Goal: Information Seeking & Learning: Find specific fact

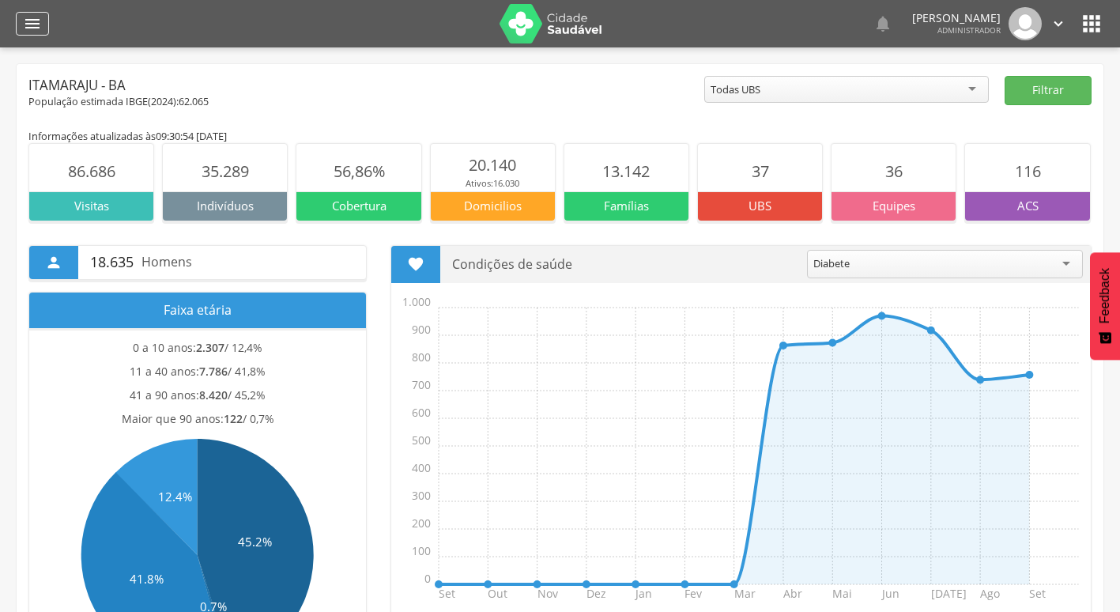
click at [44, 27] on div "" at bounding box center [32, 24] width 33 height 24
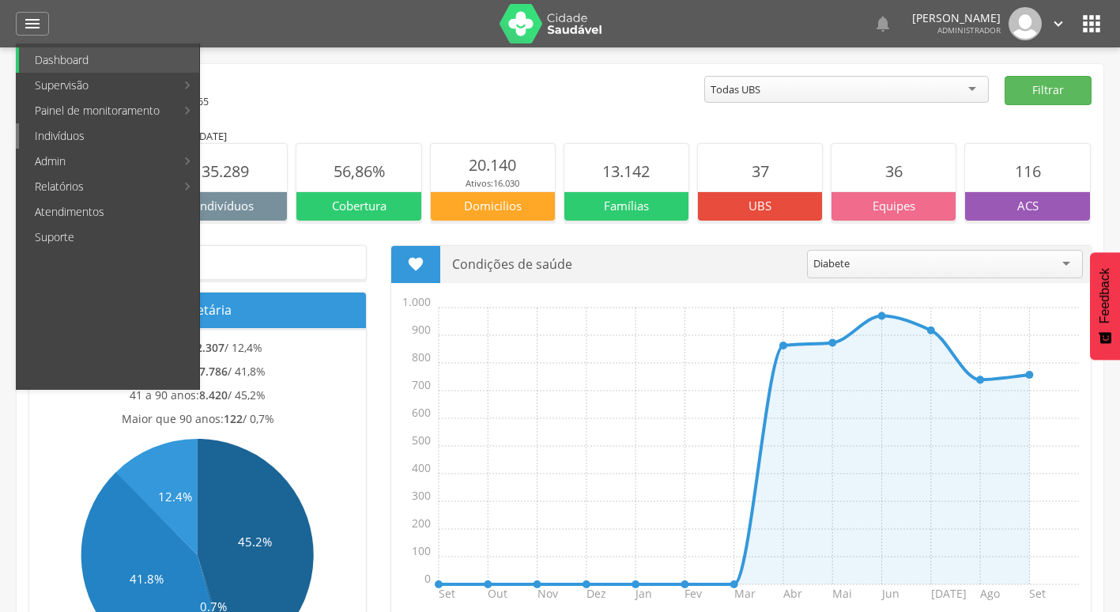
click at [125, 139] on link "Indivíduos" at bounding box center [109, 135] width 180 height 25
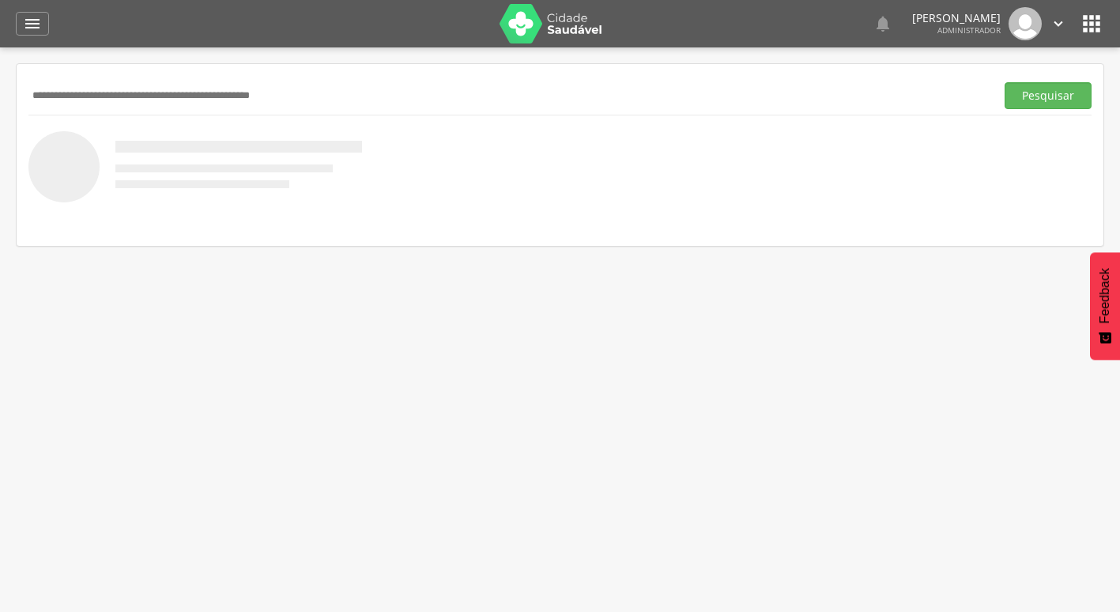
click at [333, 104] on input "text" at bounding box center [508, 95] width 960 height 27
type input "*****"
click at [1004, 82] on button "Pesquisar" at bounding box center [1047, 95] width 87 height 27
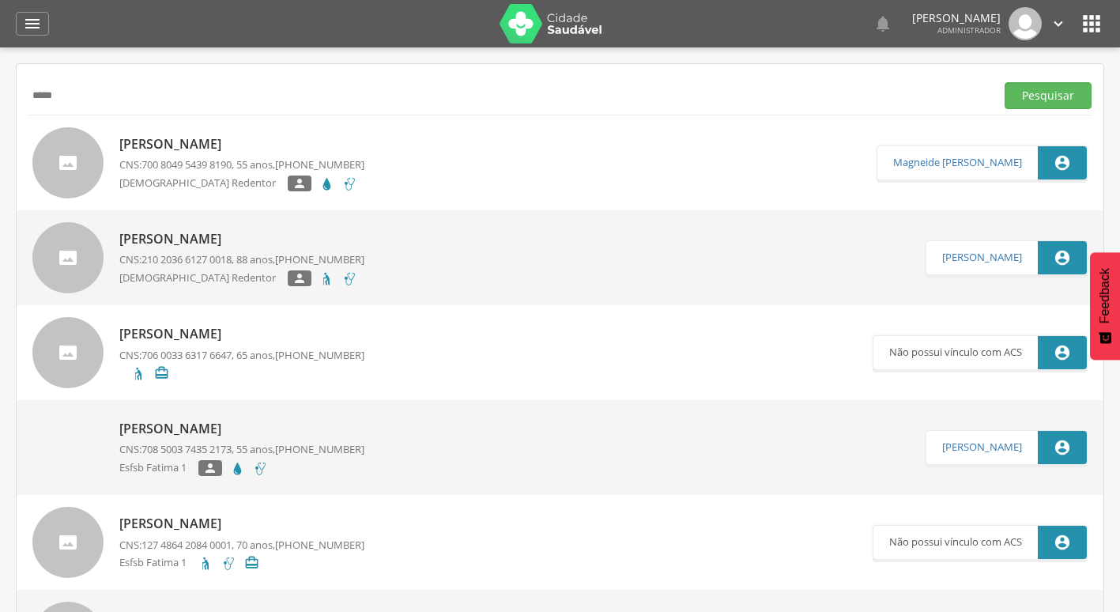
click at [258, 145] on p "[PERSON_NAME]" at bounding box center [241, 144] width 245 height 18
type input "**********"
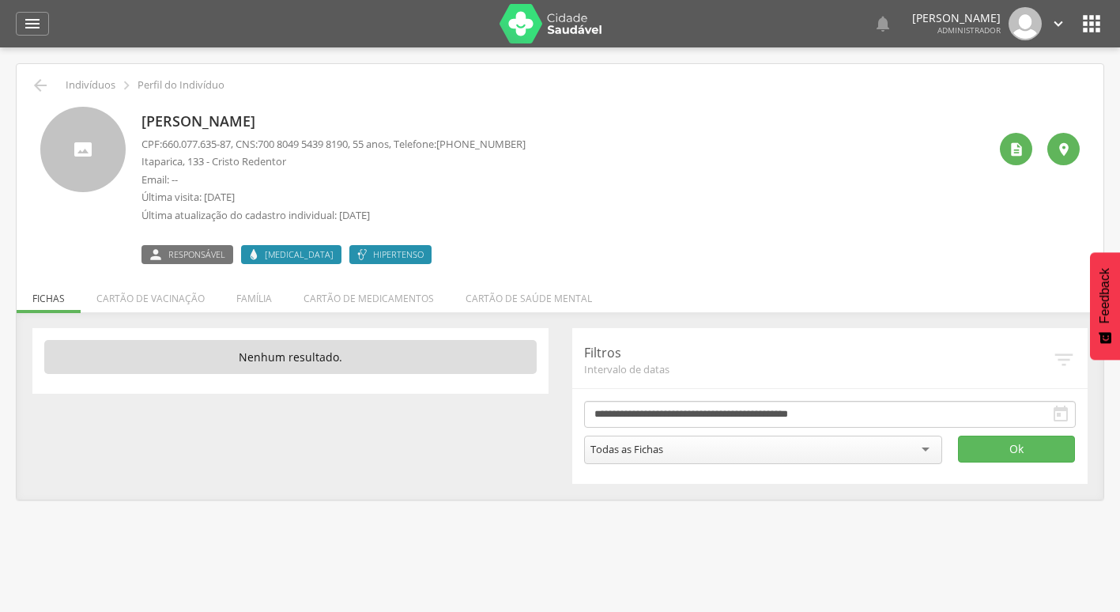
click at [1064, 363] on icon "" at bounding box center [1064, 360] width 24 height 24
drag, startPoint x: 1030, startPoint y: 394, endPoint x: 1027, endPoint y: 404, distance: 10.5
click at [1030, 394] on div "**********" at bounding box center [830, 406] width 516 height 156
click at [1025, 406] on input "**********" at bounding box center [830, 414] width 492 height 27
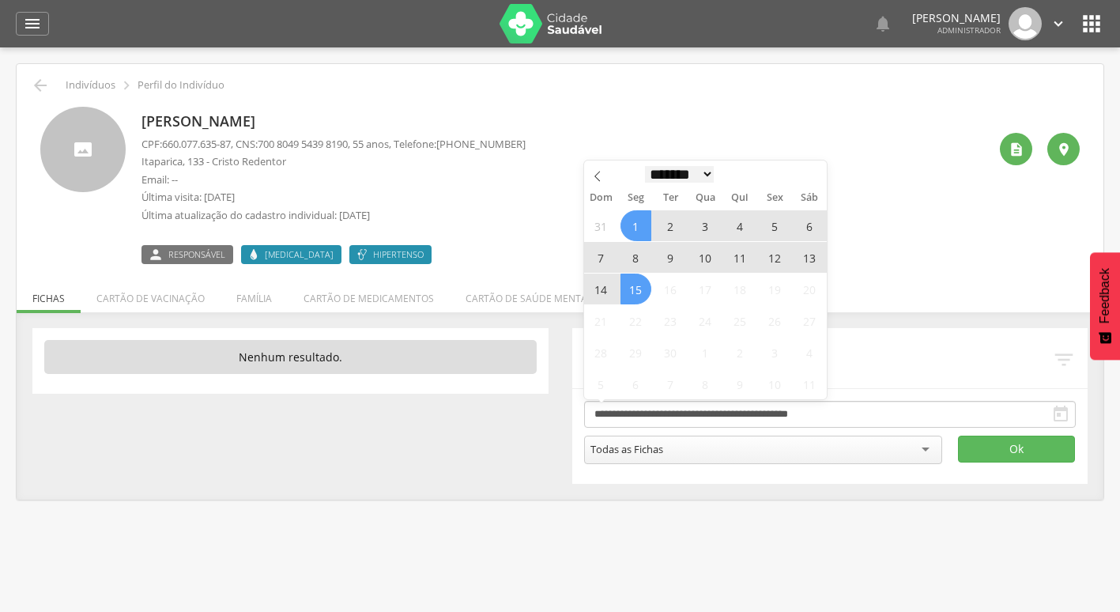
click at [661, 177] on select "******* ********* ***** ***** **** ***** ***** ****** ********" at bounding box center [680, 174] width 70 height 17
select select "*"
click at [645, 166] on select "******* ********* ***** ***** **** ***** ***** ****** ********" at bounding box center [680, 174] width 70 height 17
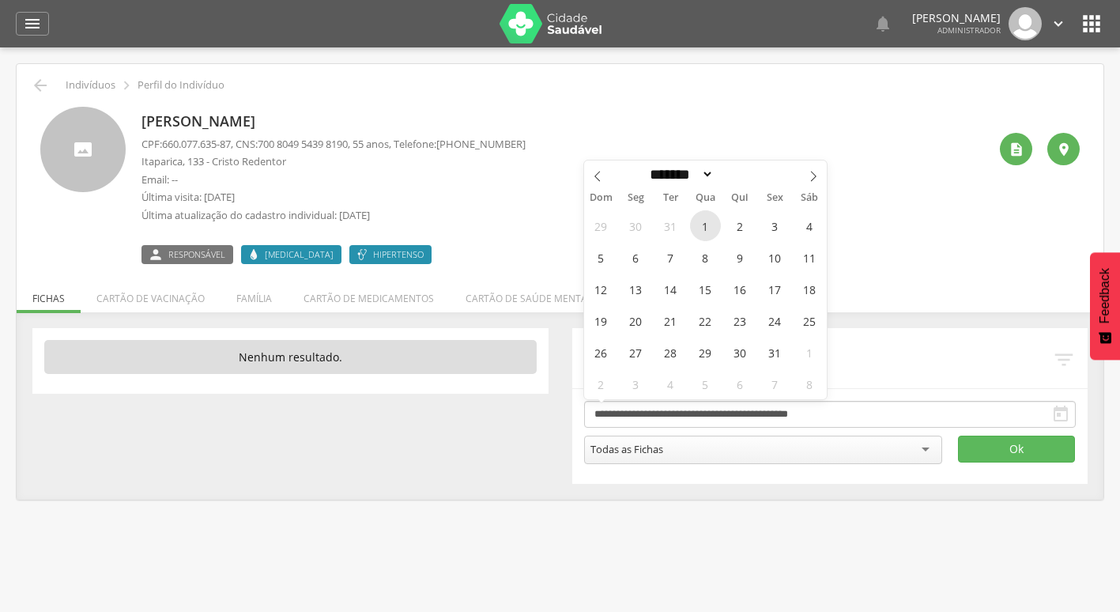
click at [716, 226] on span "1" at bounding box center [705, 225] width 31 height 31
type input "**********"
click at [655, 179] on select "******* ********* ***** ***** **** ***** ***** ****** ********" at bounding box center [680, 174] width 70 height 17
select select "*"
click at [645, 166] on select "******* ********* ***** ***** **** ***** ***** ****** ********" at bounding box center [680, 174] width 70 height 17
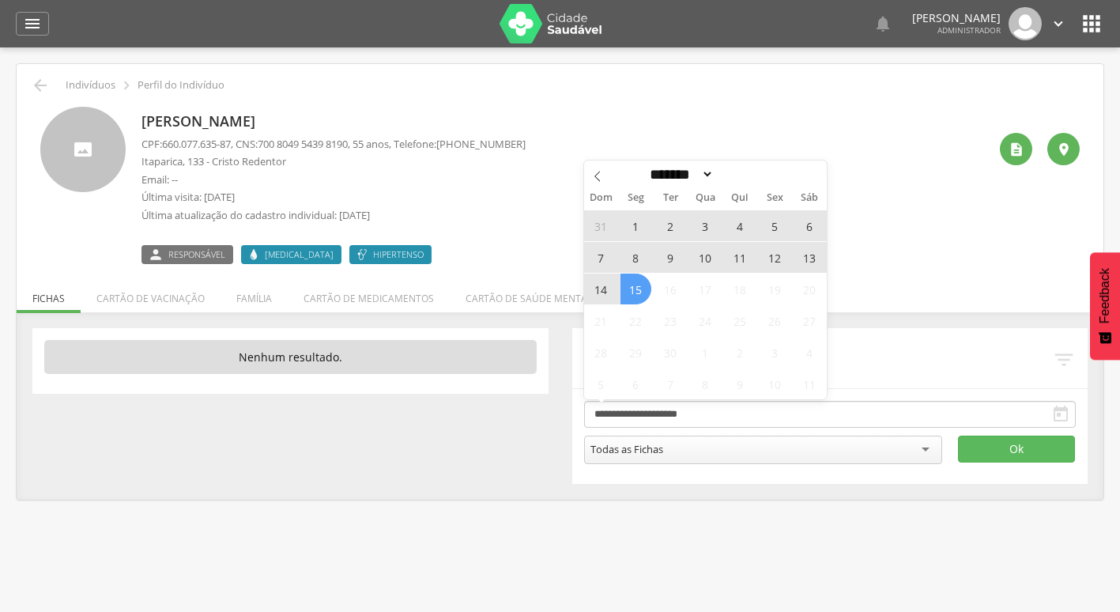
click at [638, 288] on span "15" at bounding box center [635, 288] width 31 height 31
type input "**********"
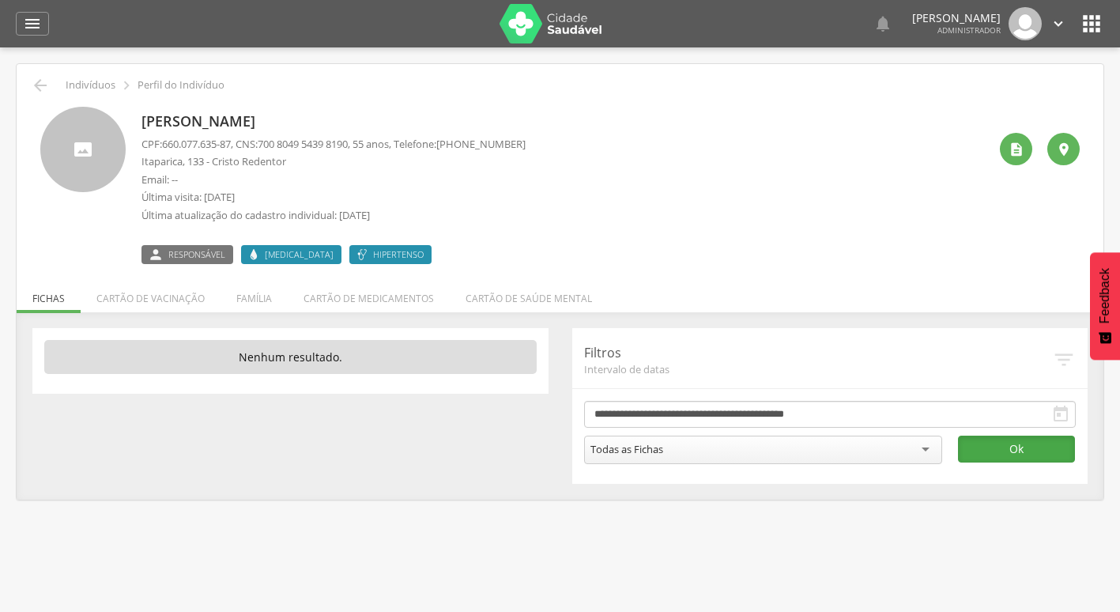
click at [987, 448] on button "Ok" at bounding box center [1016, 448] width 117 height 27
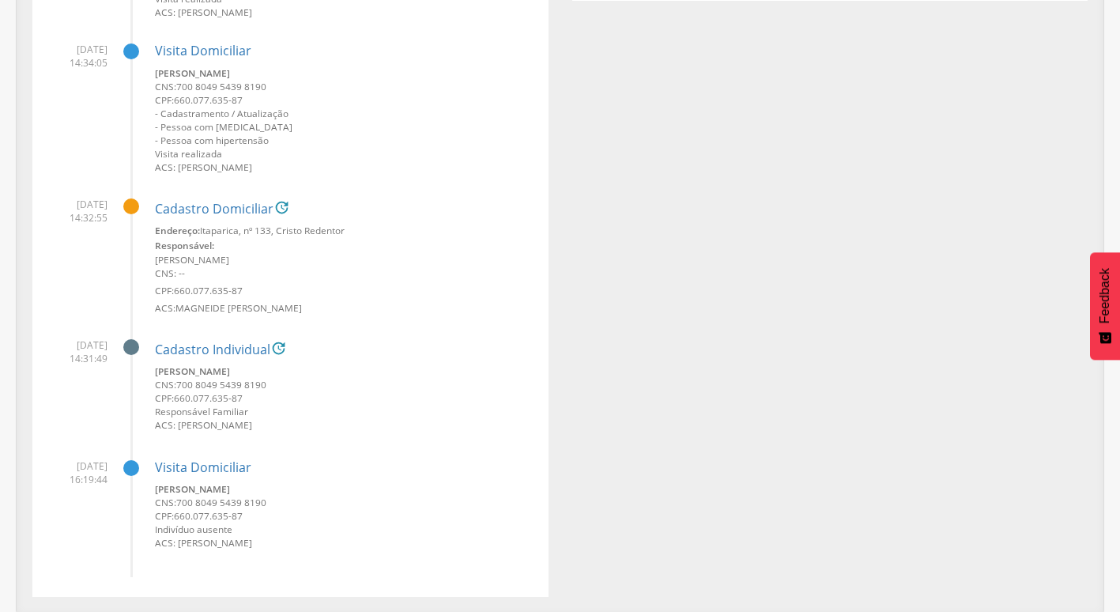
scroll to position [484, 0]
click at [212, 346] on link "Cadastro Individual" at bounding box center [212, 348] width 115 height 14
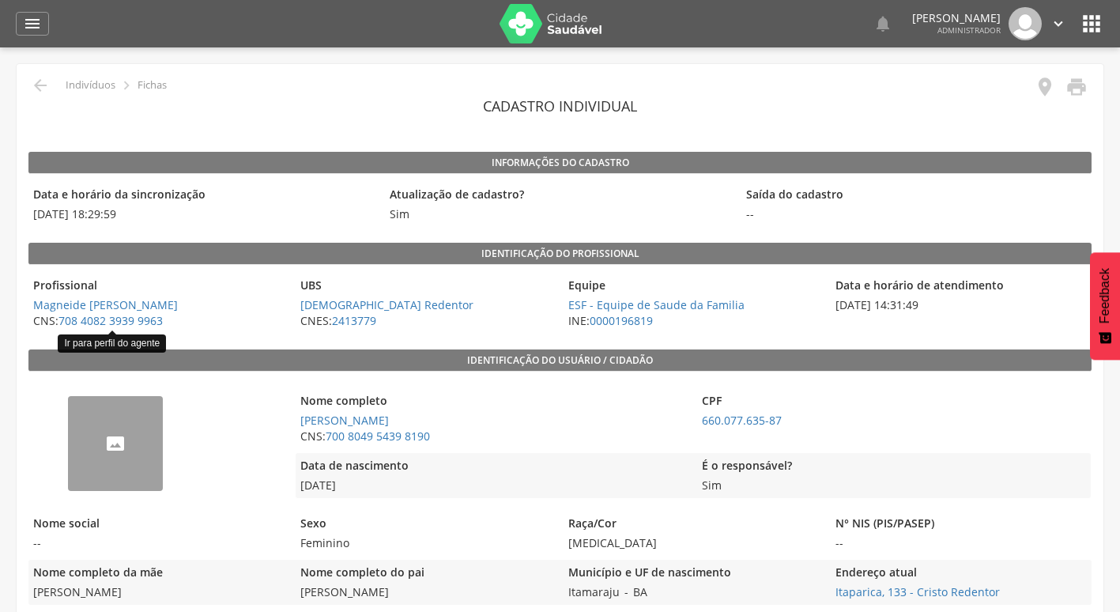
drag, startPoint x: 124, startPoint y: 321, endPoint x: 196, endPoint y: 311, distance: 72.6
click at [201, 307] on span "Magneide [PERSON_NAME]" at bounding box center [157, 305] width 259 height 16
drag, startPoint x: 190, startPoint y: 318, endPoint x: 62, endPoint y: 326, distance: 128.3
click at [62, 326] on span "CNS: 708 4082 3939 9963 Ir para perfil do agente" at bounding box center [157, 321] width 259 height 16
copy link "708 4082 3939 9963"
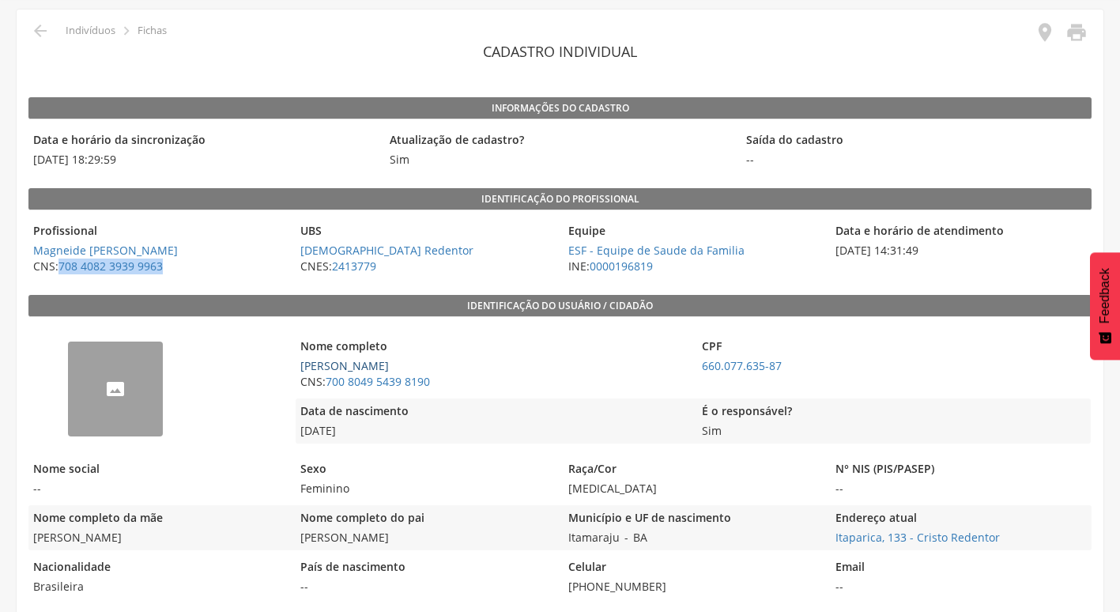
scroll to position [79, 0]
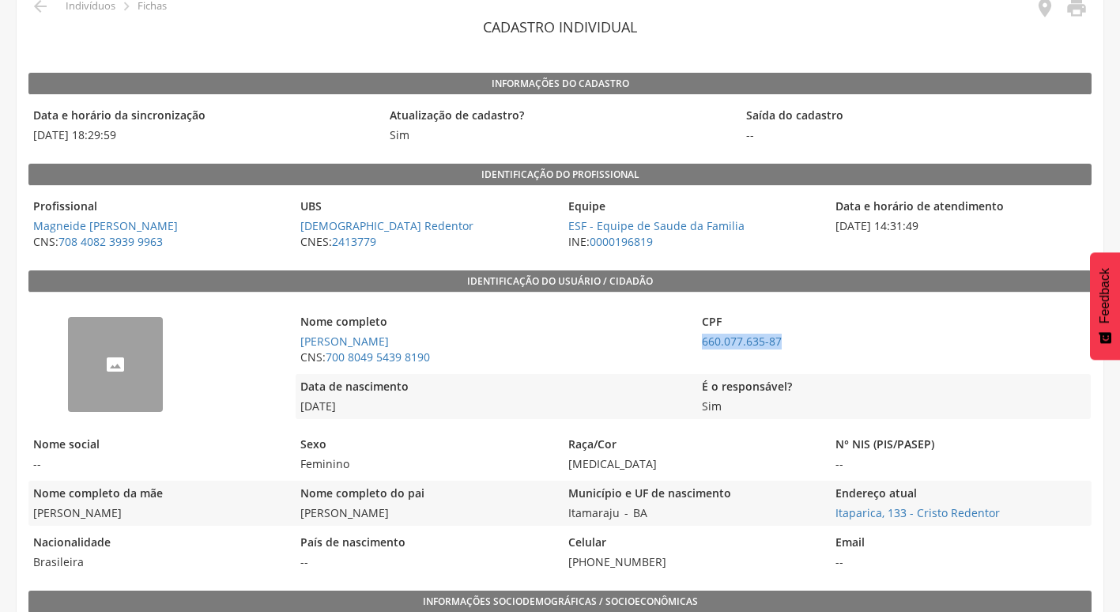
drag, startPoint x: 694, startPoint y: 340, endPoint x: 785, endPoint y: 340, distance: 90.9
click at [785, 340] on div "Nome completo Maria da Costa Maria CNS: 700 8049 5439 8190 CPF 660.077.635-87" at bounding box center [693, 339] width 794 height 61
copy link "660.077.635-87"
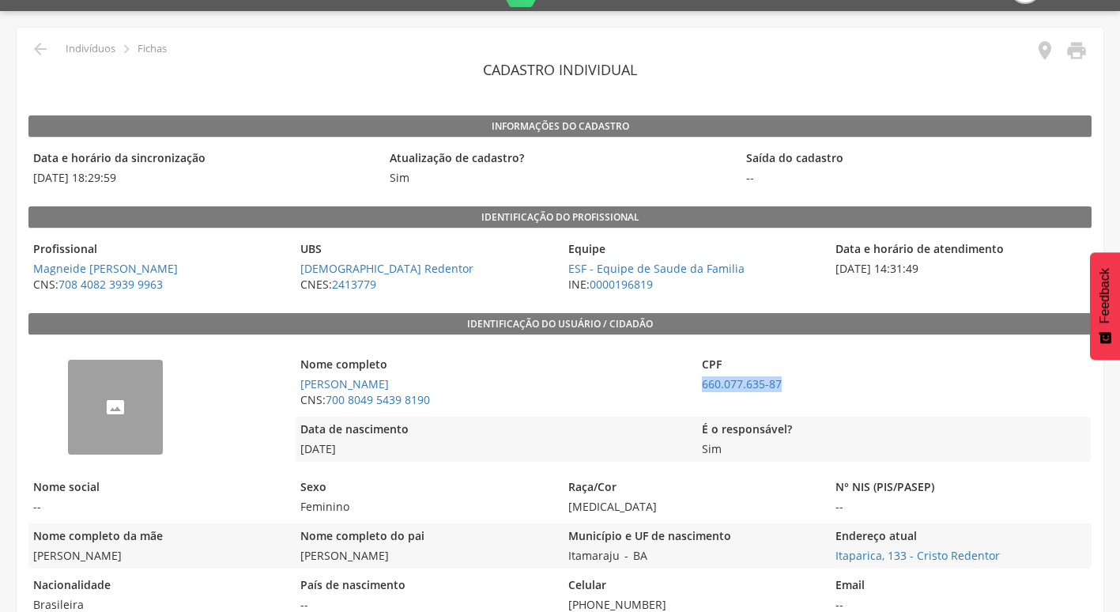
scroll to position [0, 0]
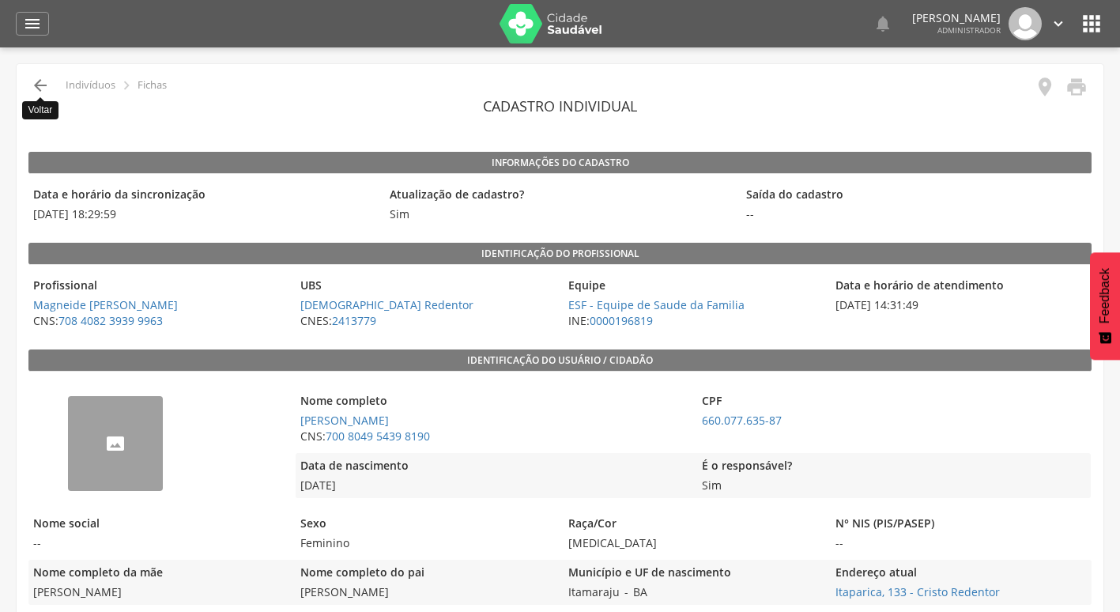
click at [37, 81] on icon "" at bounding box center [40, 85] width 19 height 19
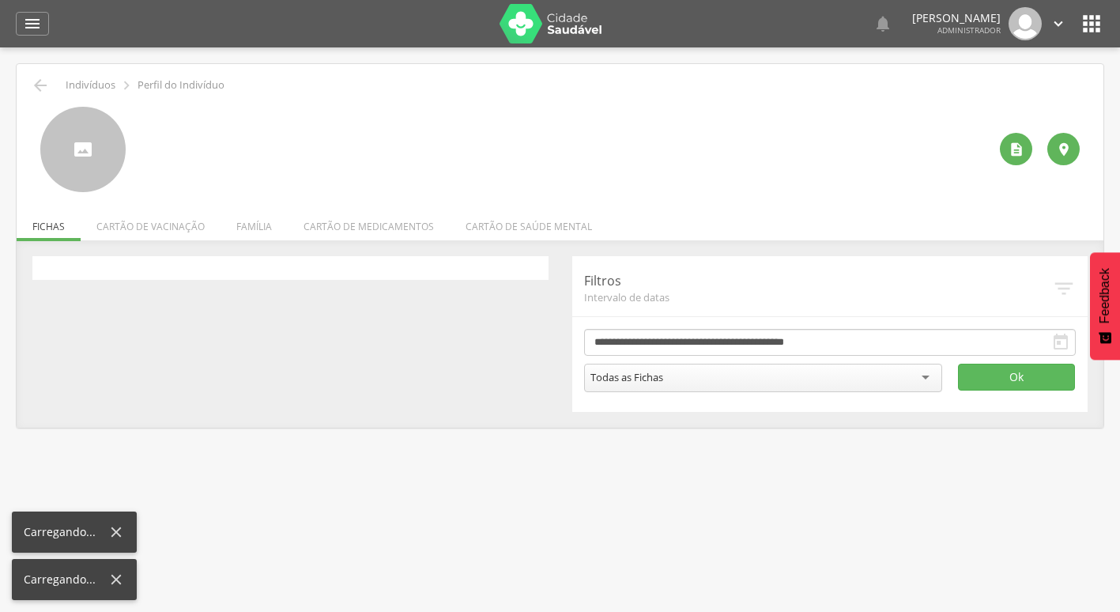
scroll to position [47, 0]
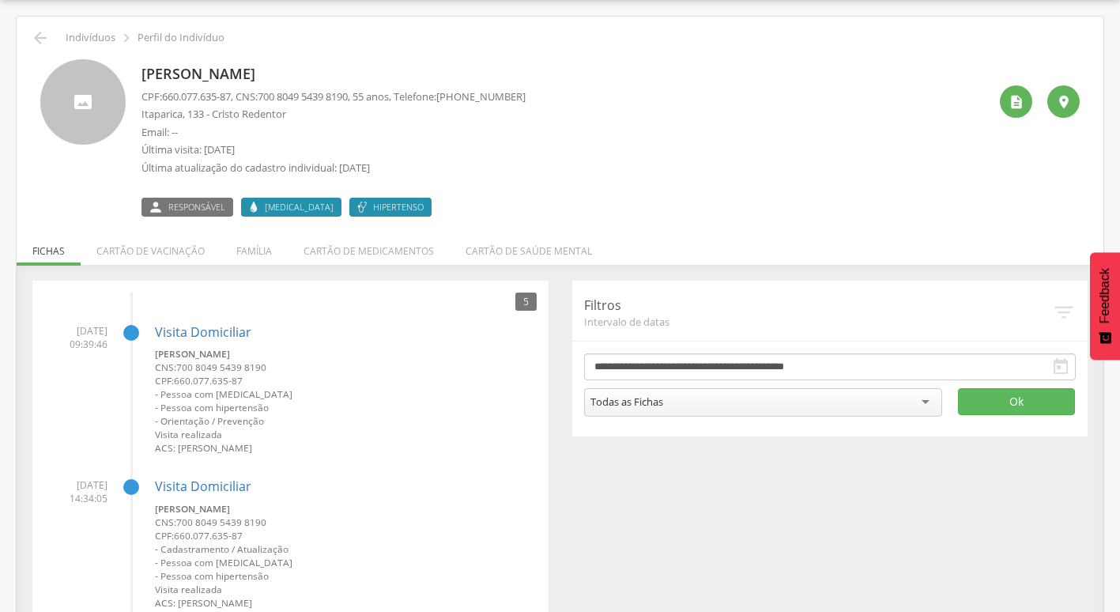
drag, startPoint x: 180, startPoint y: 448, endPoint x: 298, endPoint y: 454, distance: 117.9
click at [298, 454] on small "ACS: Magneide Cruz Santana" at bounding box center [346, 447] width 382 height 13
copy small "Magneide [PERSON_NAME]"
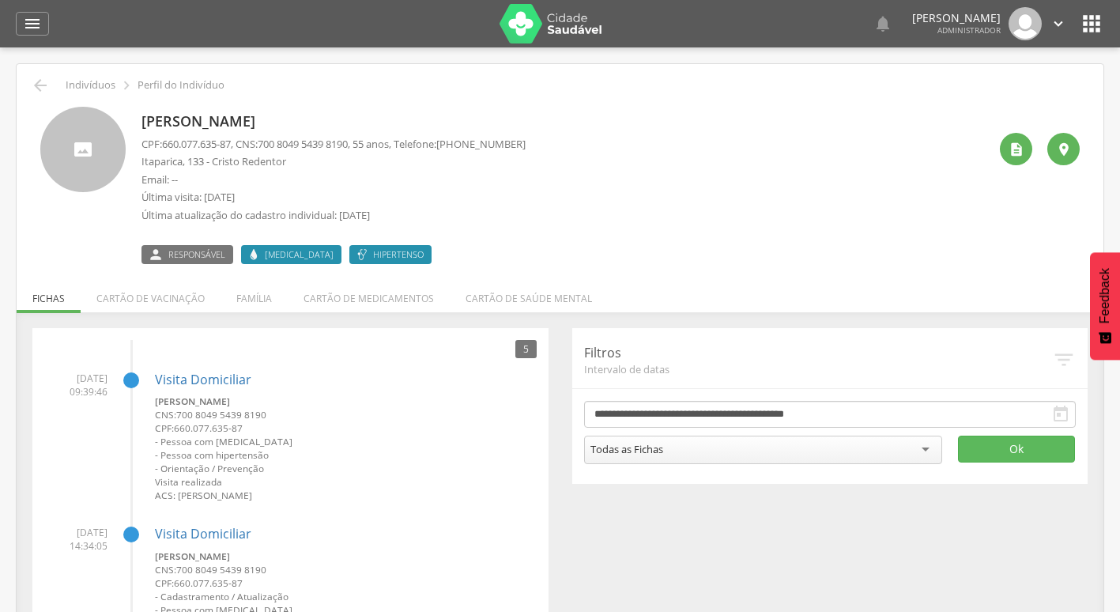
click at [1089, 25] on icon "" at bounding box center [1091, 23] width 25 height 25
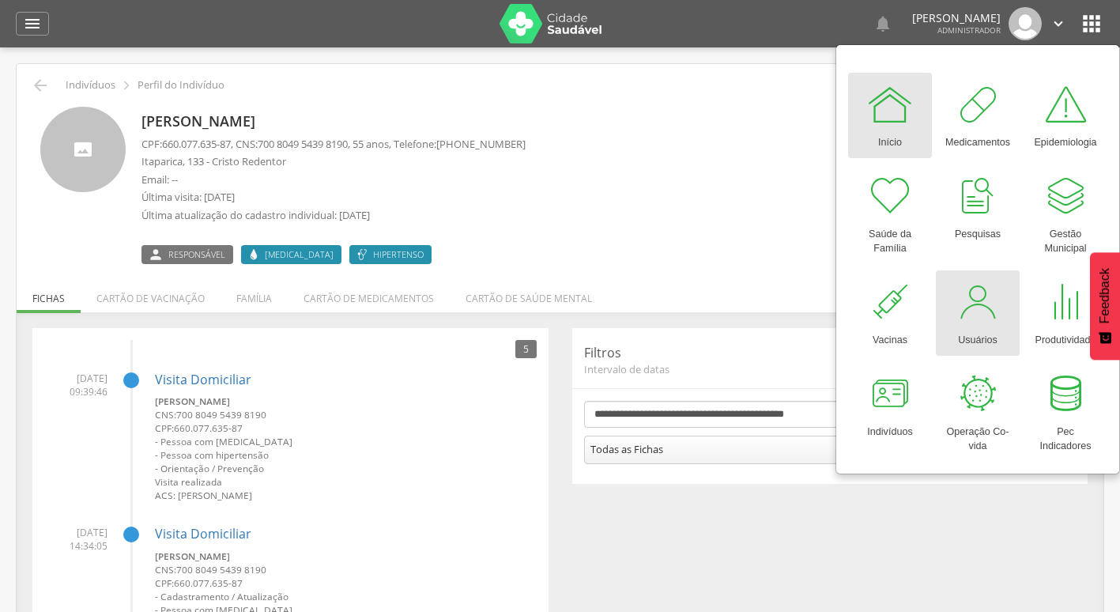
click at [965, 307] on div at bounding box center [977, 301] width 47 height 47
click at [587, 171] on div "Maria da Costa Maria CPF: 660.077.635-87 , CNS: 700 8049 5439 8190 , 55 anos, T…" at bounding box center [564, 185] width 846 height 157
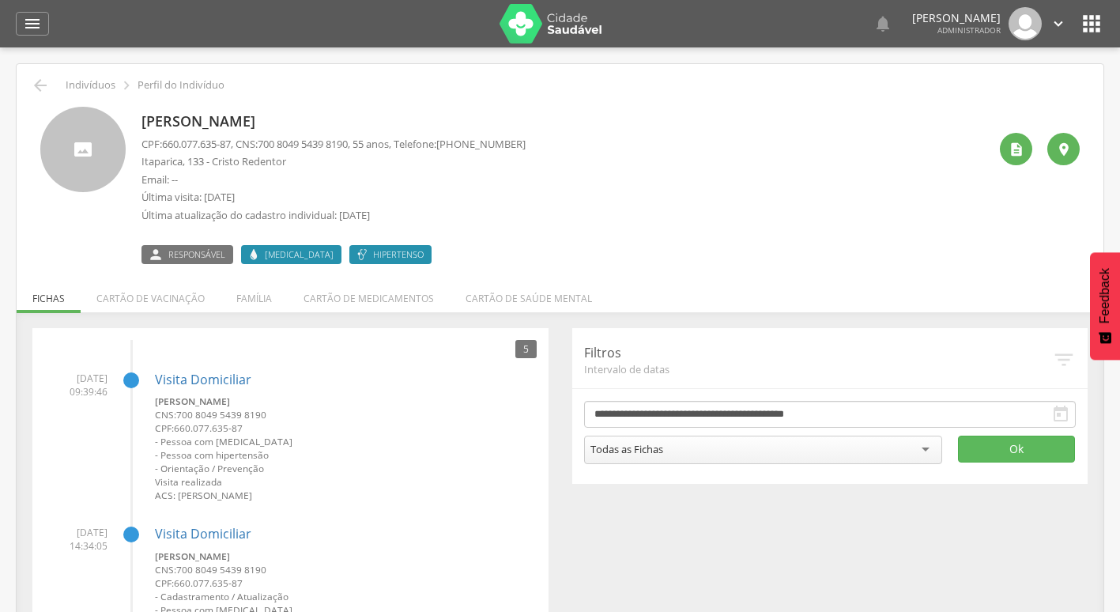
click at [276, 160] on p "Itaparica, 133 - Cristo Redentor" at bounding box center [333, 161] width 384 height 15
click at [213, 166] on p "Itaparica, 133 - Cristo Redentor" at bounding box center [333, 161] width 384 height 15
click at [247, 168] on p "Itaparica, 133 - Cristo Redentor" at bounding box center [333, 161] width 384 height 15
drag, startPoint x: 247, startPoint y: 168, endPoint x: 117, endPoint y: 159, distance: 129.9
click at [117, 159] on div at bounding box center [82, 149] width 85 height 85
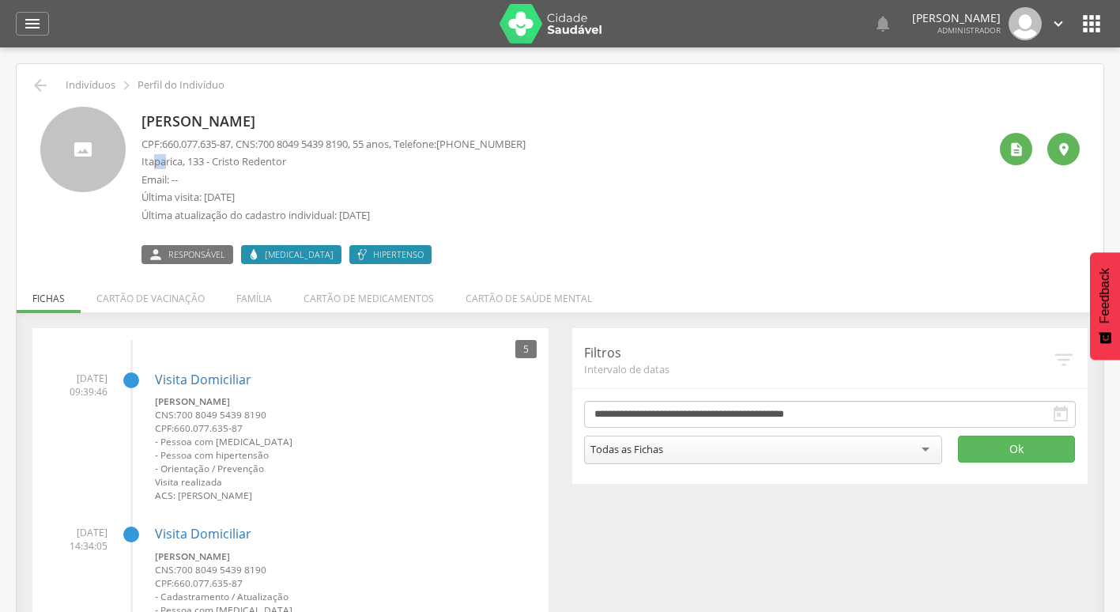
drag, startPoint x: 155, startPoint y: 163, endPoint x: 167, endPoint y: 162, distance: 11.9
click at [167, 162] on p "Itaparica, 133 - Cristo Redentor" at bounding box center [333, 161] width 384 height 15
drag, startPoint x: 167, startPoint y: 162, endPoint x: 195, endPoint y: 164, distance: 28.5
click at [195, 164] on p "Itaparica, 133 - Cristo Redentor" at bounding box center [333, 161] width 384 height 15
drag, startPoint x: 141, startPoint y: 156, endPoint x: 294, endPoint y: 157, distance: 153.3
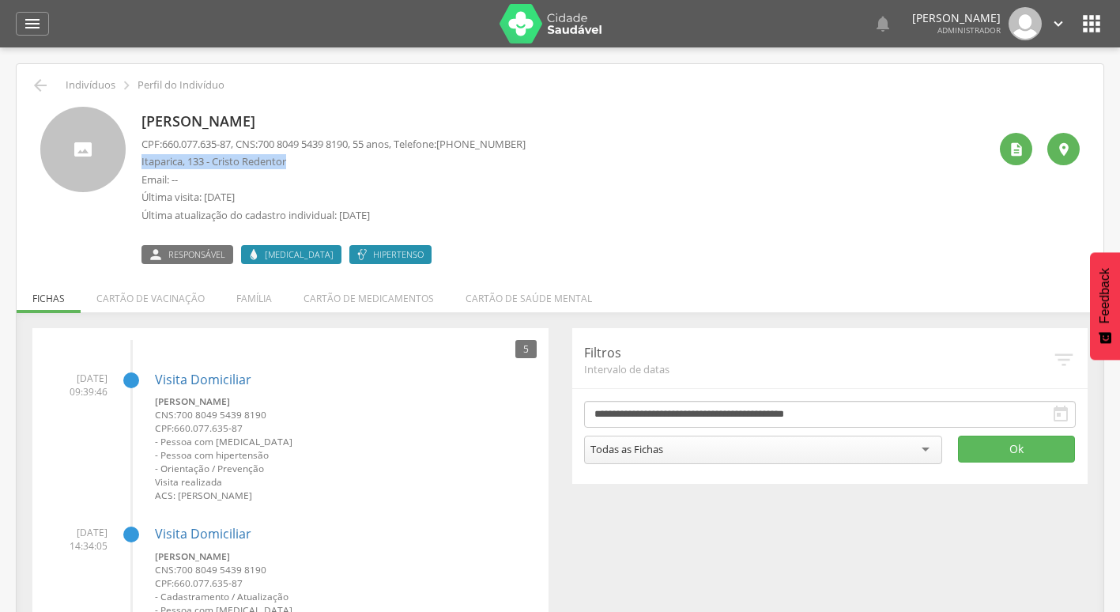
click at [294, 157] on div "Maria da Costa Maria CPF: 660.077.635-87 , CNS: 700 8049 5439 8190 , 55 anos, T…" at bounding box center [559, 185] width 1039 height 157
drag, startPoint x: 294, startPoint y: 157, endPoint x: 375, endPoint y: 156, distance: 81.4
click at [375, 156] on p "Itaparica, 133 - Cristo Redentor" at bounding box center [333, 161] width 384 height 15
click at [40, 82] on icon "" at bounding box center [40, 85] width 19 height 19
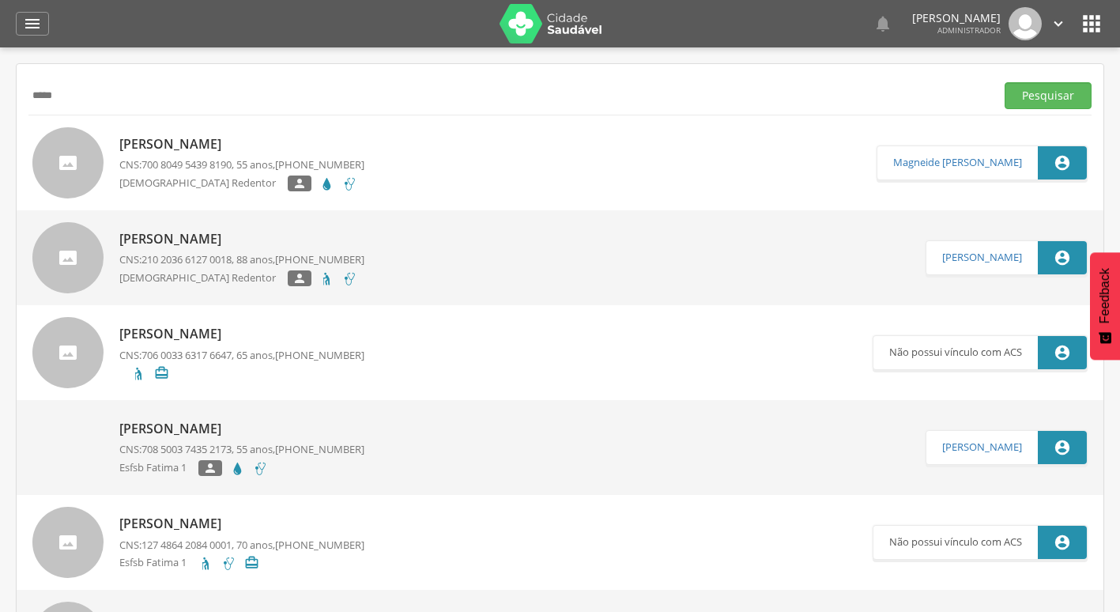
click at [554, 92] on input "*****" at bounding box center [508, 95] width 960 height 27
paste input "**********"
type input "**********"
click at [1004, 82] on button "Pesquisar" at bounding box center [1047, 95] width 87 height 27
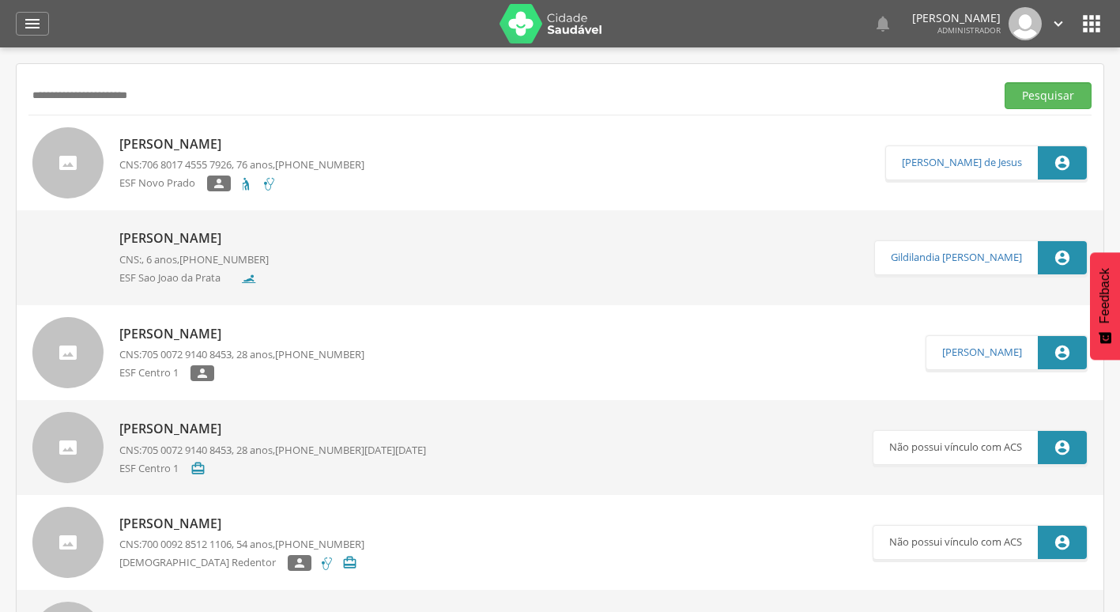
click at [269, 145] on p "Romilda Cardoso Ferreira" at bounding box center [241, 144] width 245 height 18
type input "**********"
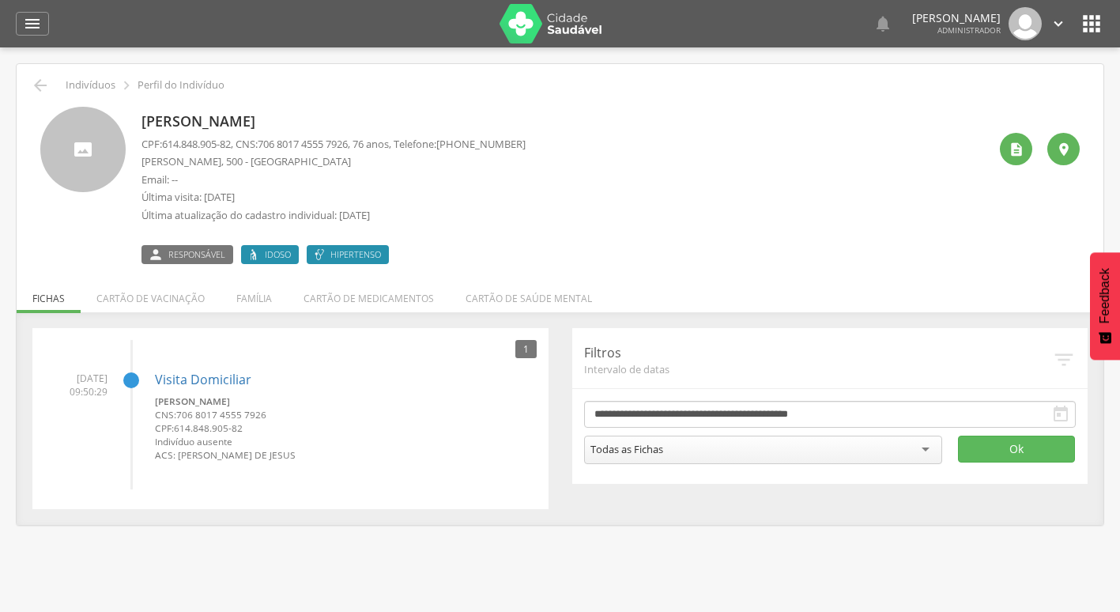
drag, startPoint x: 154, startPoint y: 403, endPoint x: 288, endPoint y: 398, distance: 134.4
click at [288, 398] on li "09/09/2025 09:50:29 Visita Domiciliar Romilda Cardoso Ferreira CNS: 706 8017 45…" at bounding box center [290, 411] width 492 height 103
drag, startPoint x: 288, startPoint y: 398, endPoint x: 183, endPoint y: 396, distance: 105.1
click at [192, 396] on small "Romilda Cardoso Ferreira" at bounding box center [346, 400] width 382 height 13
click at [155, 398] on small "Romilda Cardoso Ferreira" at bounding box center [346, 400] width 382 height 13
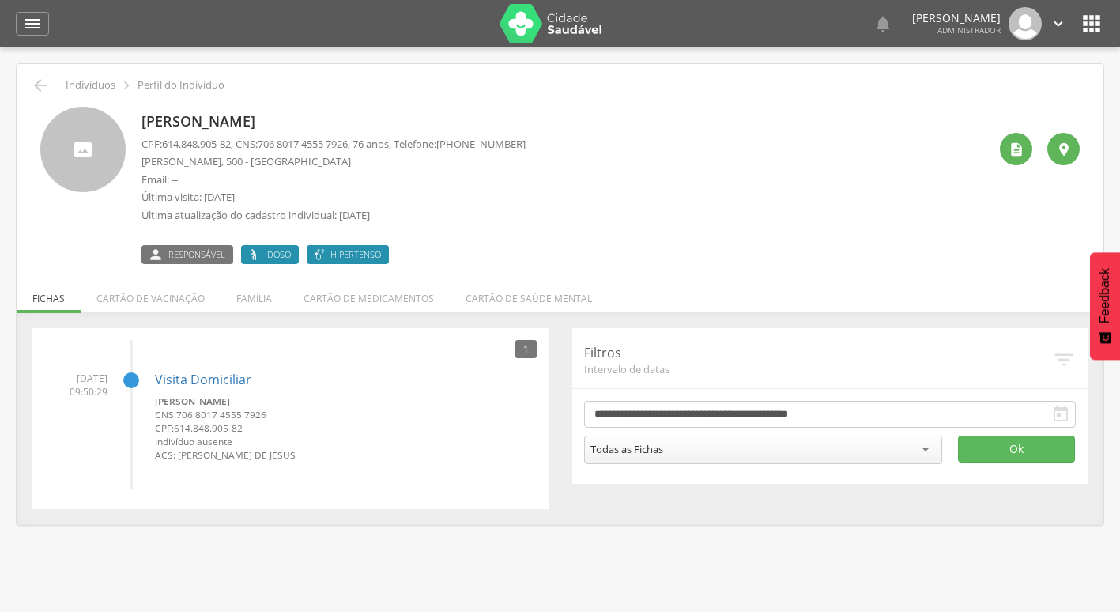
drag, startPoint x: 155, startPoint y: 398, endPoint x: 265, endPoint y: 404, distance: 110.0
click at [265, 404] on small "Romilda Cardoso Ferreira" at bounding box center [346, 400] width 382 height 13
drag, startPoint x: 265, startPoint y: 404, endPoint x: 256, endPoint y: 460, distance: 56.8
click at [256, 460] on small "ACS: Gileno Silva de Jesus" at bounding box center [346, 454] width 382 height 13
